Goal: Transaction & Acquisition: Purchase product/service

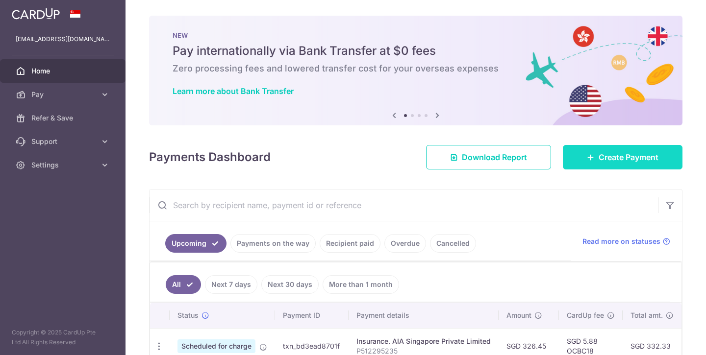
click at [620, 159] on span "Create Payment" at bounding box center [629, 157] width 60 height 12
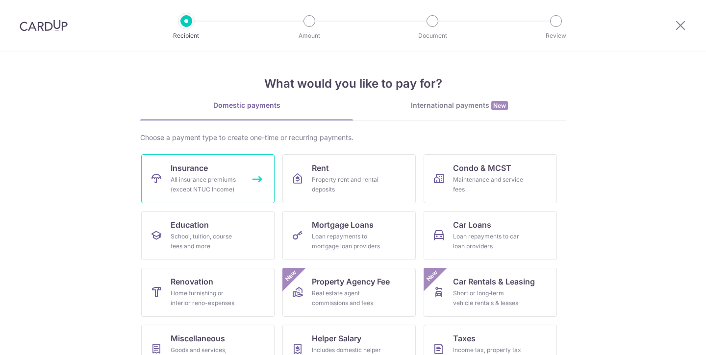
click at [239, 183] on div "All insurance premiums (except NTUC Income)" at bounding box center [206, 185] width 71 height 20
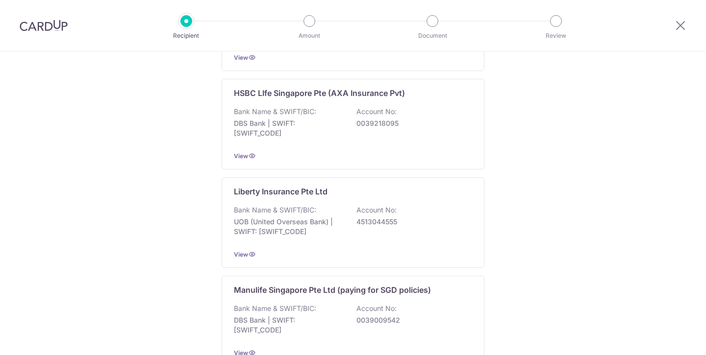
scroll to position [1035, 0]
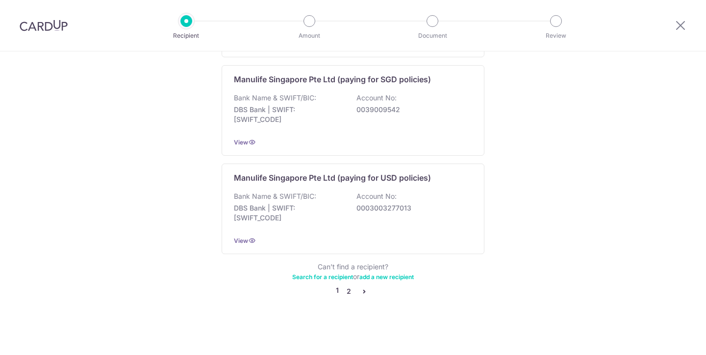
click at [349, 292] on link "2" at bounding box center [349, 292] width 12 height 12
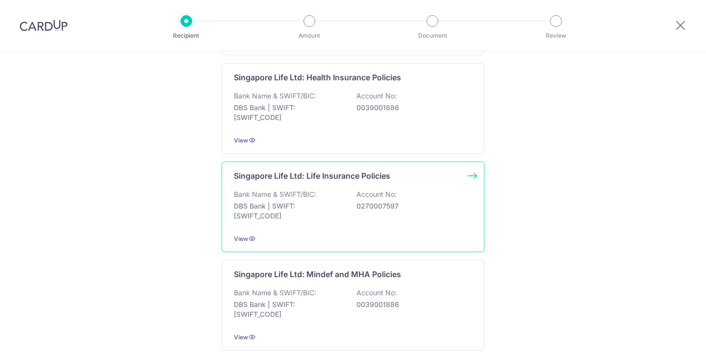
scroll to position [383, 0]
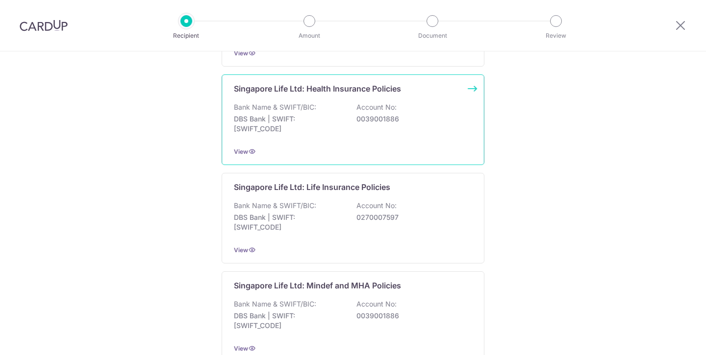
click at [415, 119] on div "Bank Name & SWIFT/BIC: DBS Bank | SWIFT: DBSSSGSGXXX Account No: 0039001886" at bounding box center [353, 120] width 238 height 36
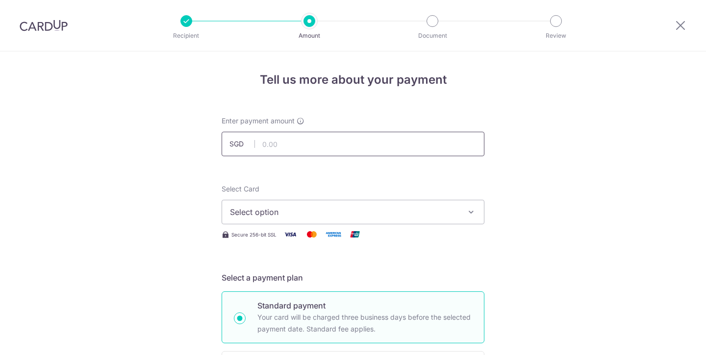
click at [414, 148] on input "text" at bounding box center [353, 144] width 263 height 25
type input "320.00"
click at [415, 216] on span "Select option" at bounding box center [344, 212] width 228 height 12
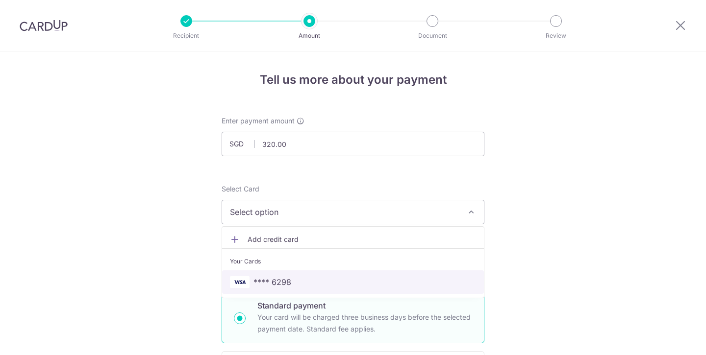
click at [287, 280] on span "**** 6298" at bounding box center [272, 282] width 38 height 12
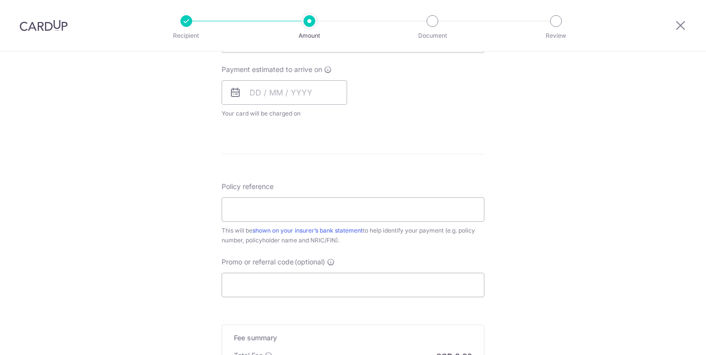
scroll to position [440, 0]
click at [439, 208] on input "Policy reference" at bounding box center [353, 207] width 263 height 25
paste input "28972145"
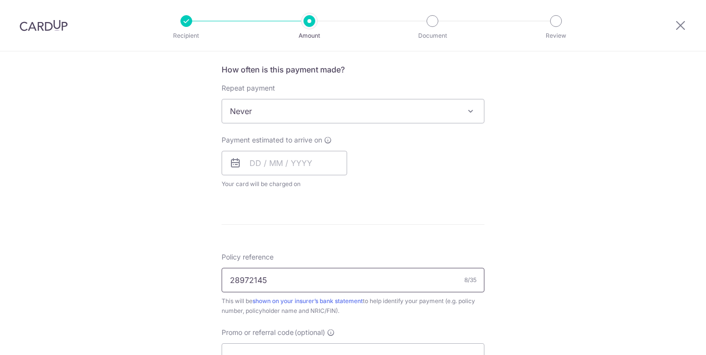
scroll to position [366, 0]
type input "28972145"
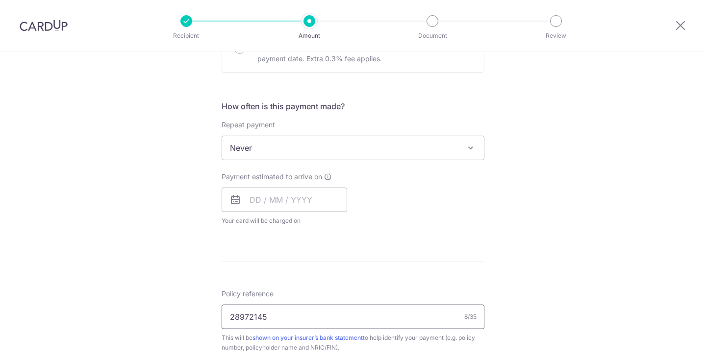
scroll to position [330, 0]
click at [330, 199] on input "text" at bounding box center [284, 200] width 125 height 25
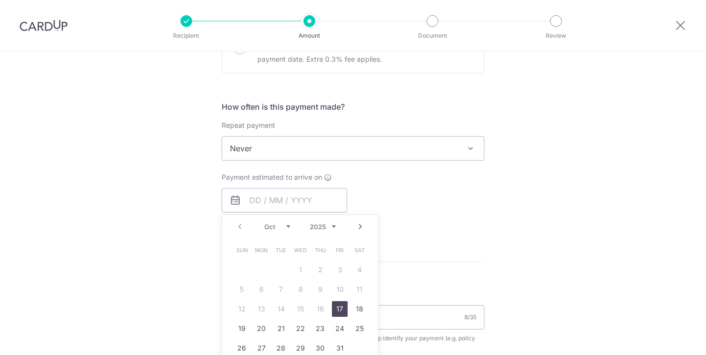
click at [336, 308] on link "17" at bounding box center [340, 309] width 16 height 16
type input "[DATE]"
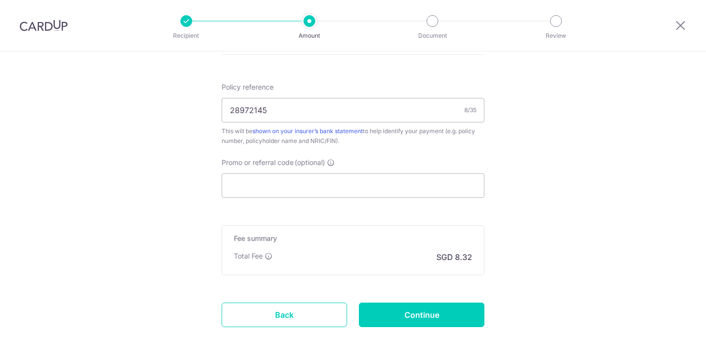
scroll to position [619, 0]
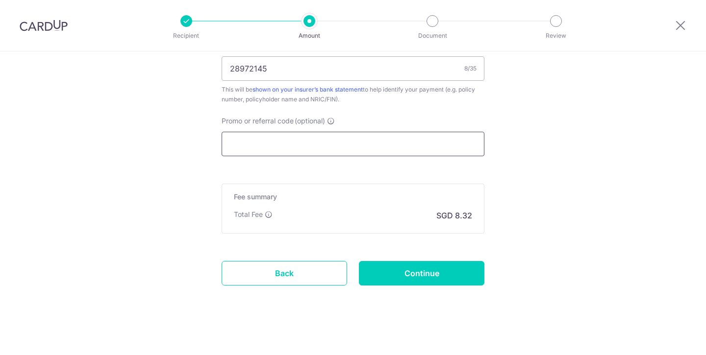
click at [464, 150] on input "Promo or referral code (optional)" at bounding box center [353, 144] width 263 height 25
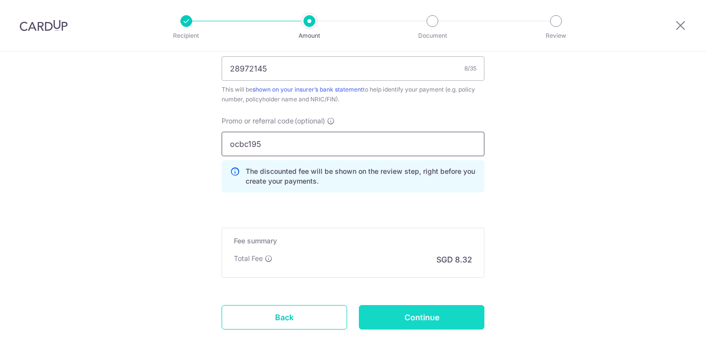
type input "ocbc195"
click at [468, 314] on input "Continue" at bounding box center [421, 317] width 125 height 25
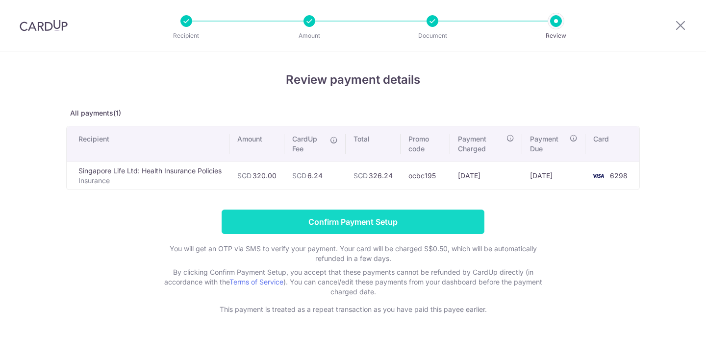
click at [374, 223] on input "Confirm Payment Setup" at bounding box center [353, 222] width 263 height 25
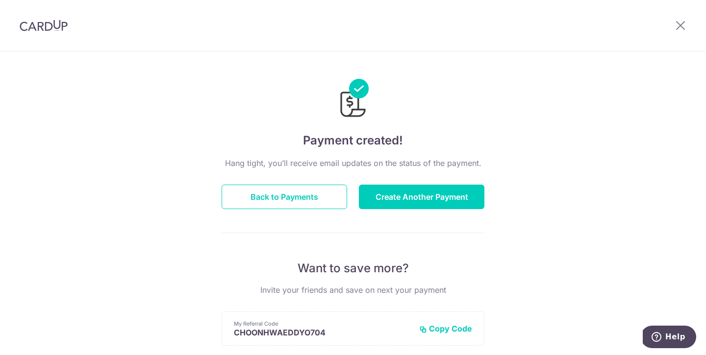
click at [678, 32] on div at bounding box center [680, 25] width 51 height 51
click at [682, 25] on icon at bounding box center [680, 25] width 12 height 12
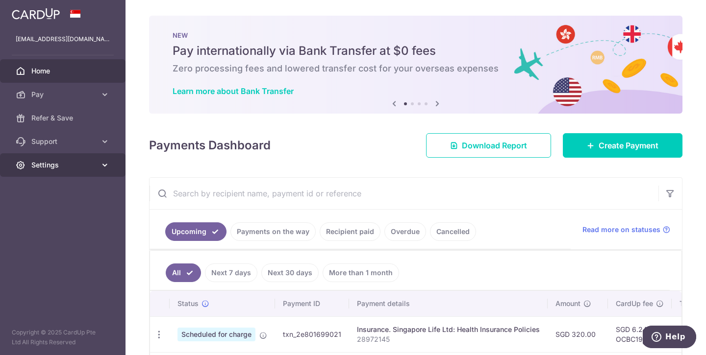
click at [106, 171] on link "Settings" at bounding box center [62, 165] width 125 height 24
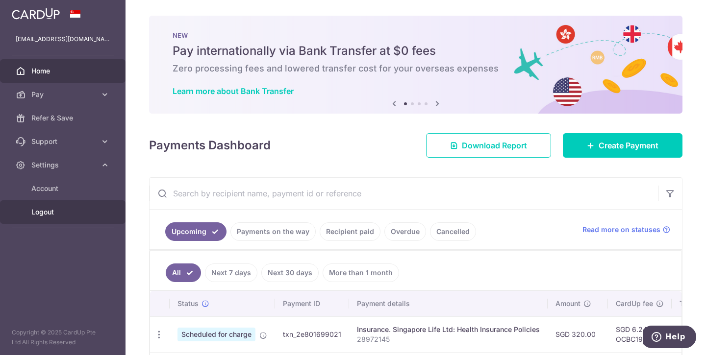
click at [56, 212] on span "Logout" at bounding box center [63, 212] width 65 height 10
